Goal: Navigation & Orientation: Find specific page/section

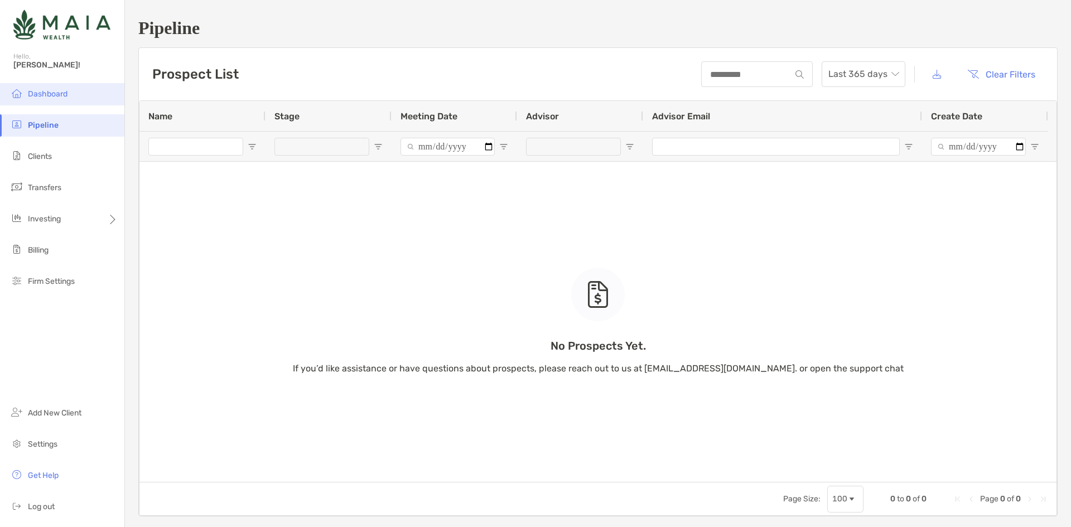
click at [57, 100] on li "Dashboard" at bounding box center [62, 94] width 124 height 22
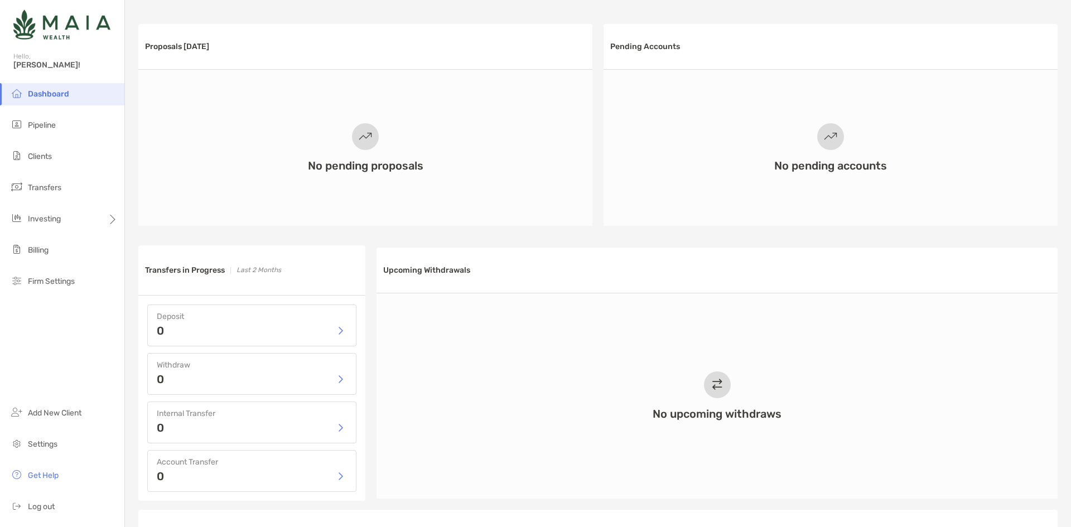
scroll to position [167, 0]
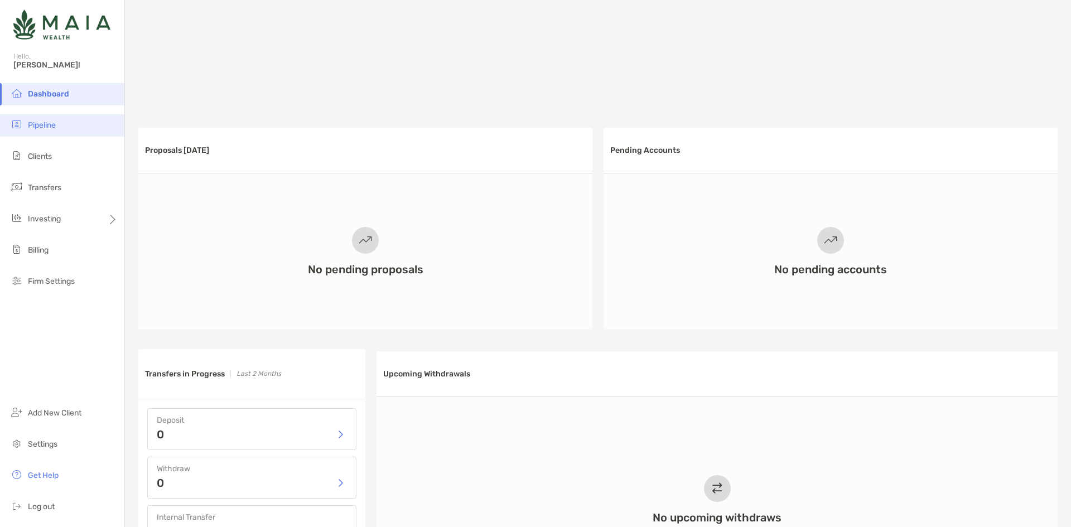
click at [40, 128] on span "Pipeline" at bounding box center [42, 125] width 28 height 9
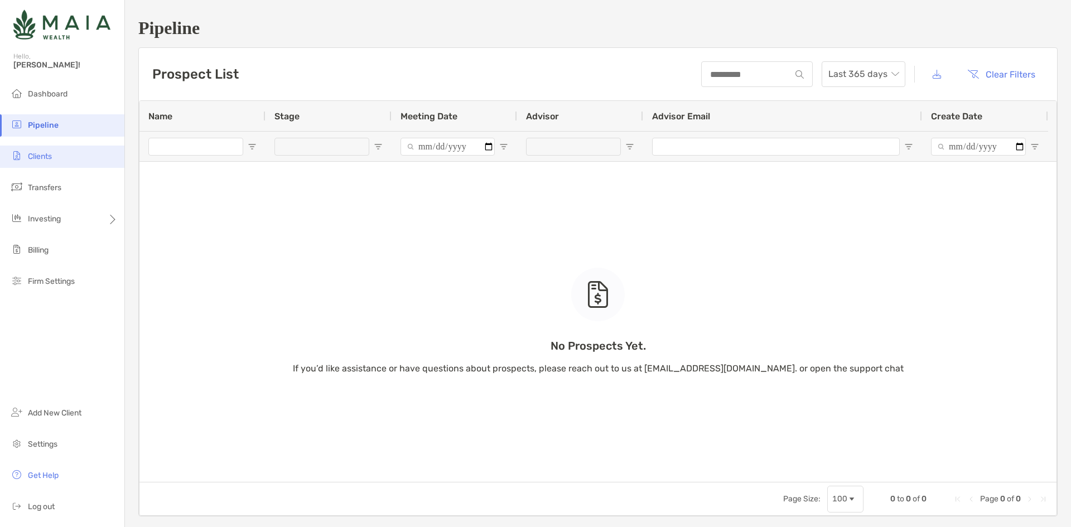
click at [74, 156] on li "Clients" at bounding box center [62, 157] width 124 height 22
